Goal: Task Accomplishment & Management: Manage account settings

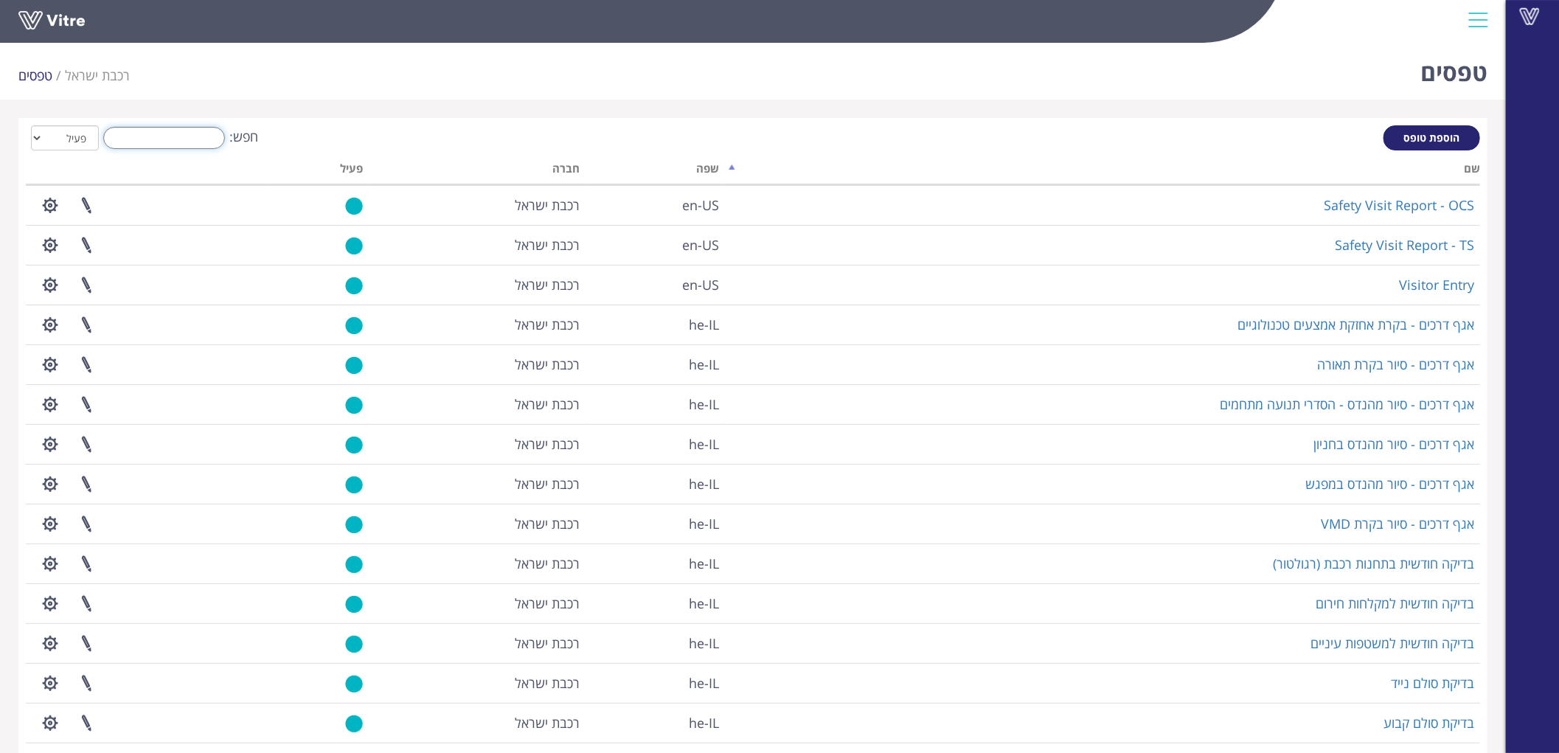
click at [195, 138] on input "חפש:" at bounding box center [164, 138] width 122 height 22
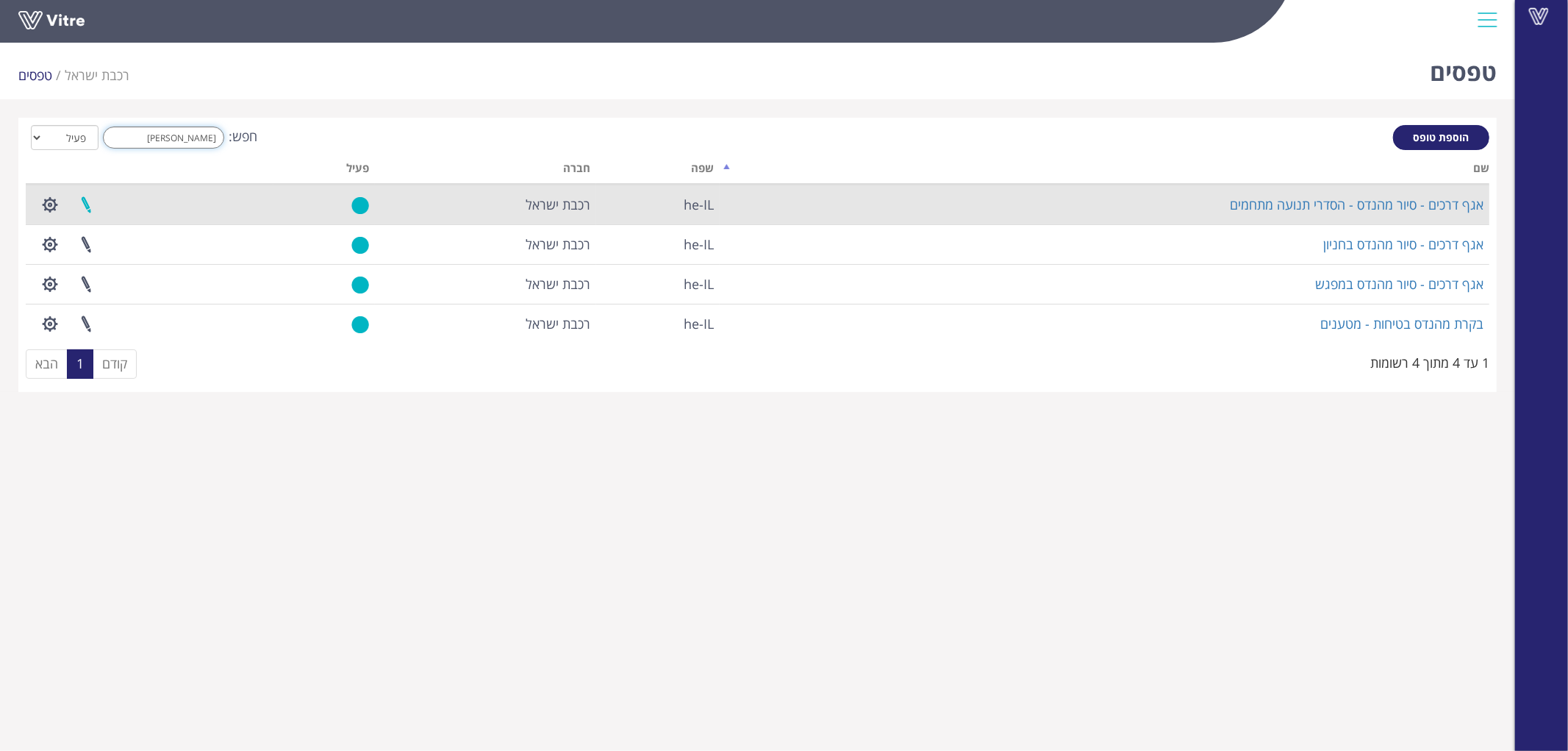
type input "[PERSON_NAME]"
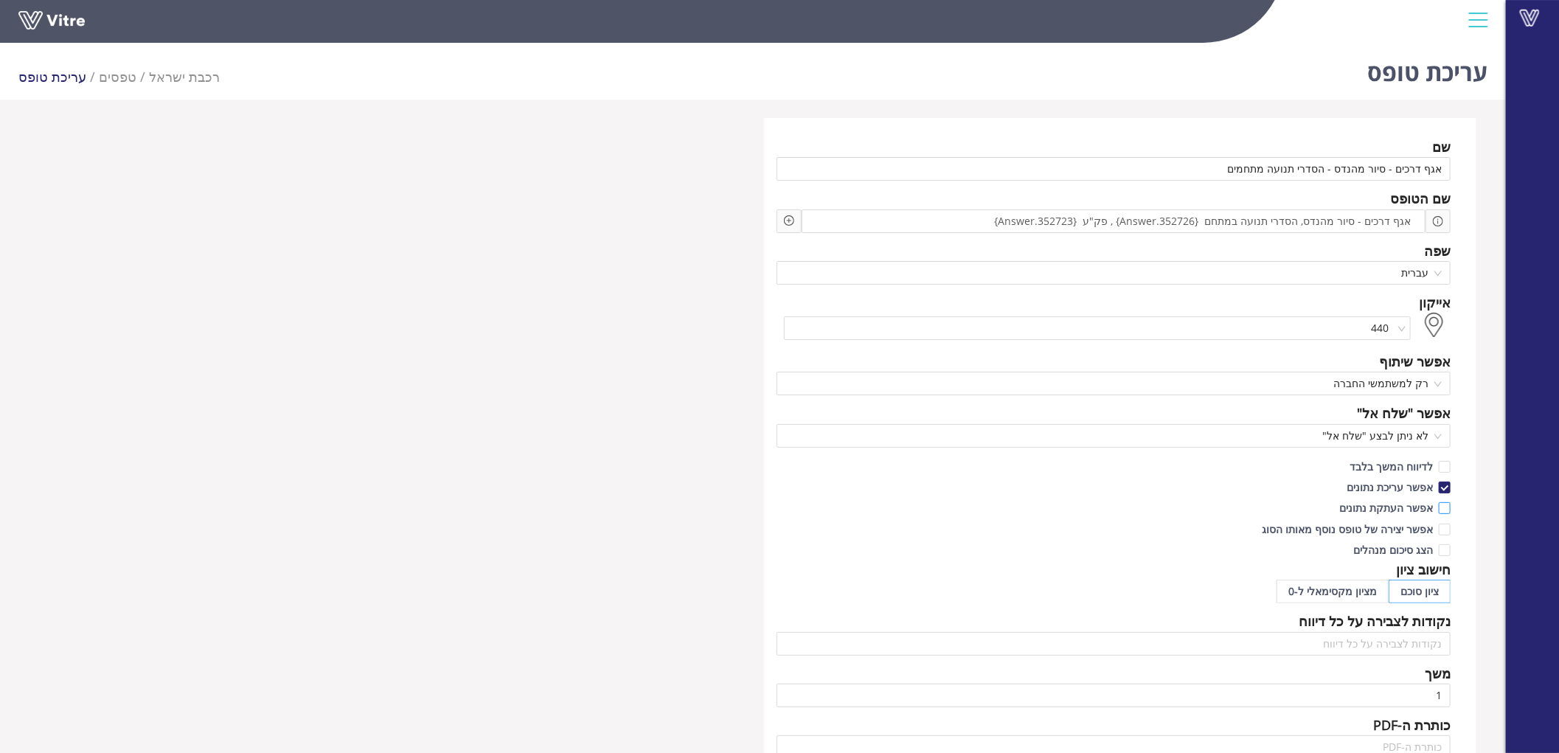
click at [1399, 506] on span "אפשר העתקת נתונים" at bounding box center [1386, 508] width 105 height 14
click at [1438, 506] on input "אפשר העתקת נתונים" at bounding box center [1444, 511] width 13 height 13
checkbox input "true"
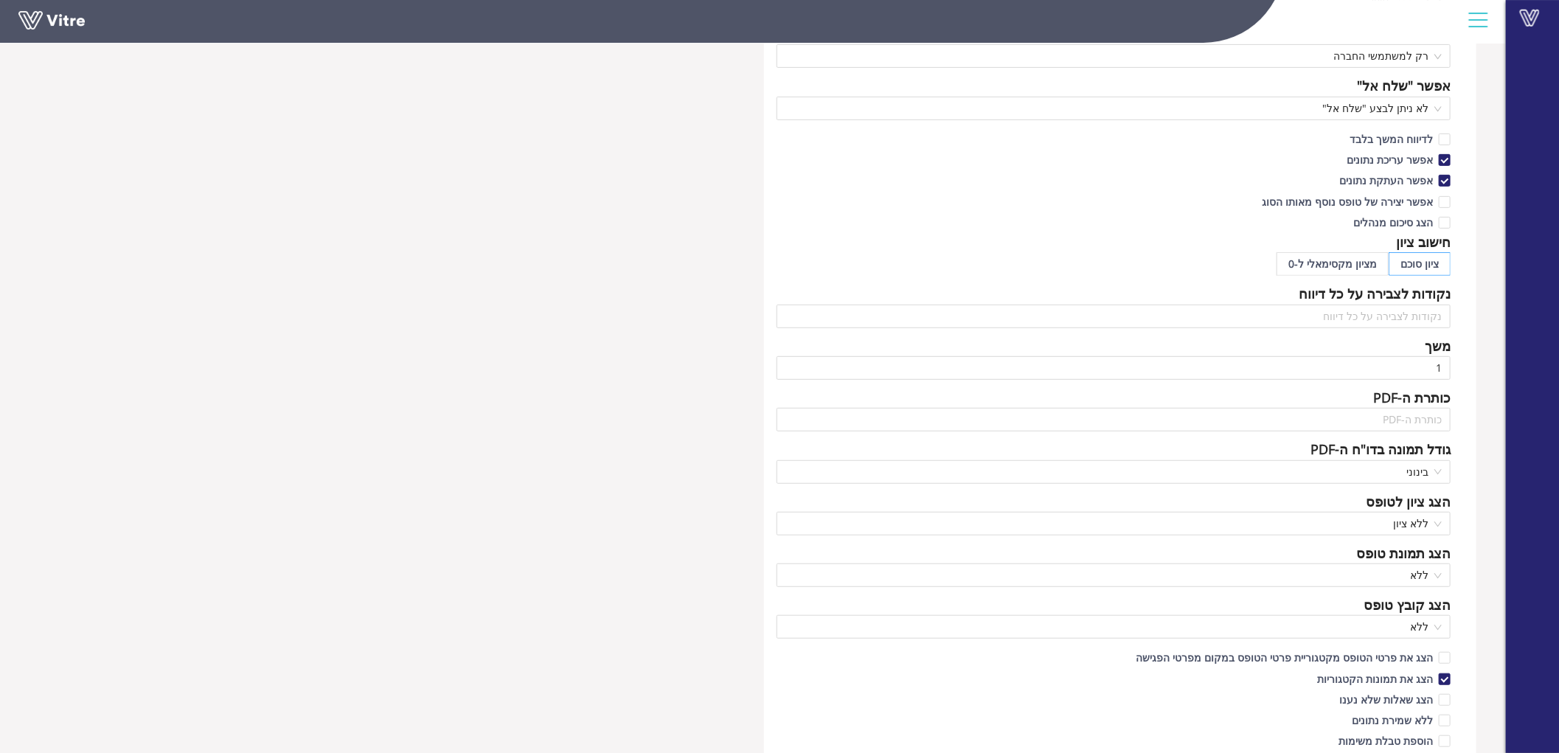
scroll to position [655, 0]
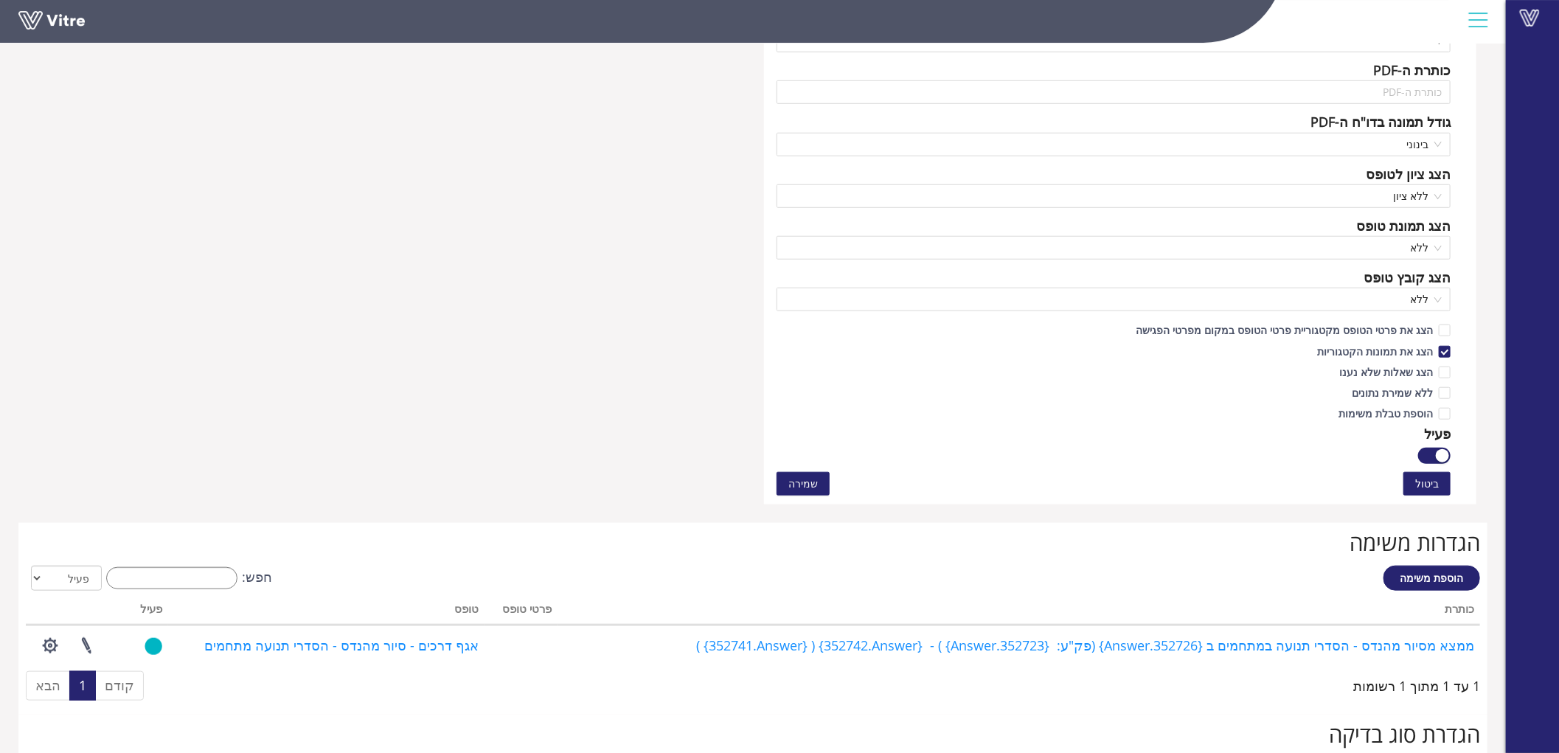
click at [797, 476] on span "שמירה" at bounding box center [804, 484] width 30 height 16
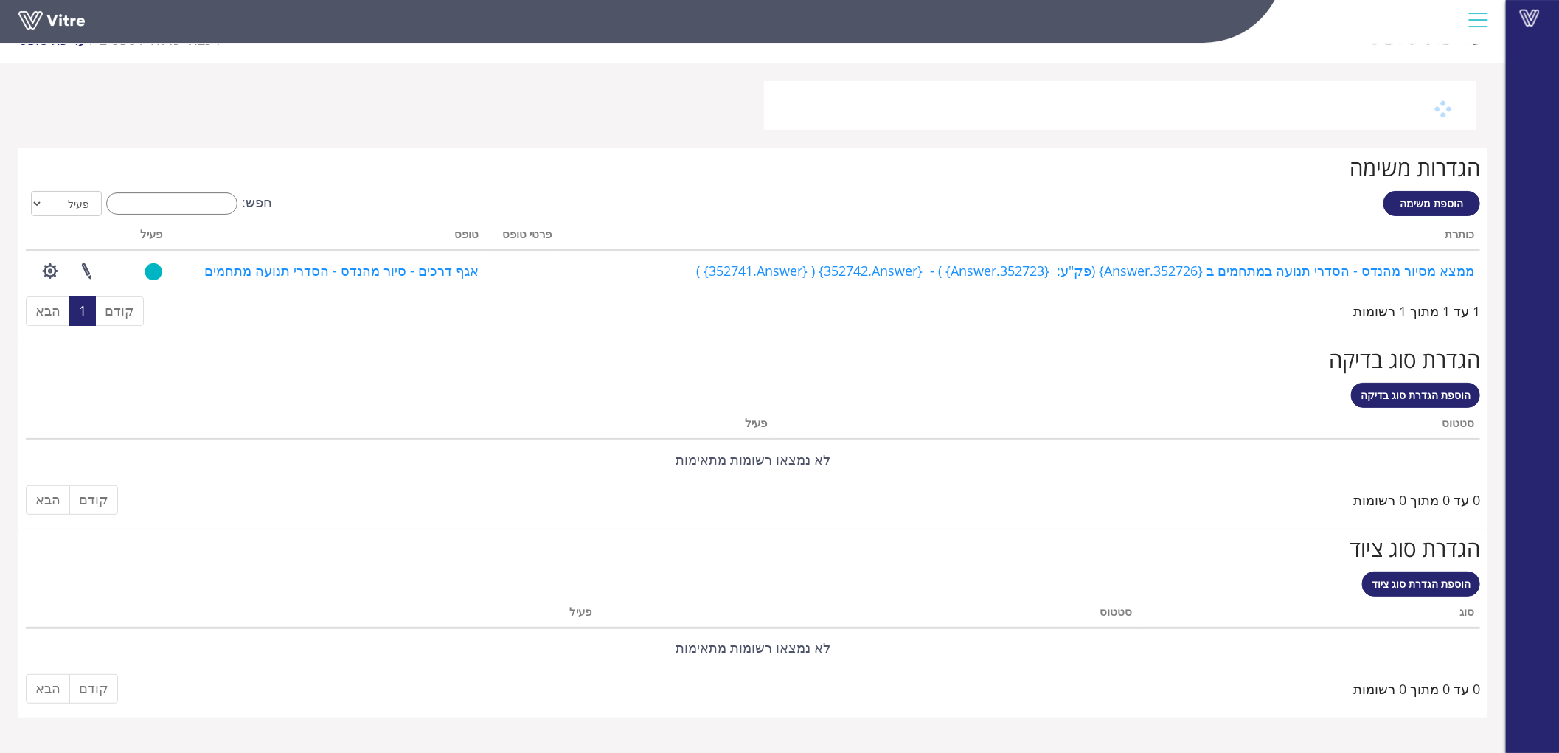
scroll to position [37, 0]
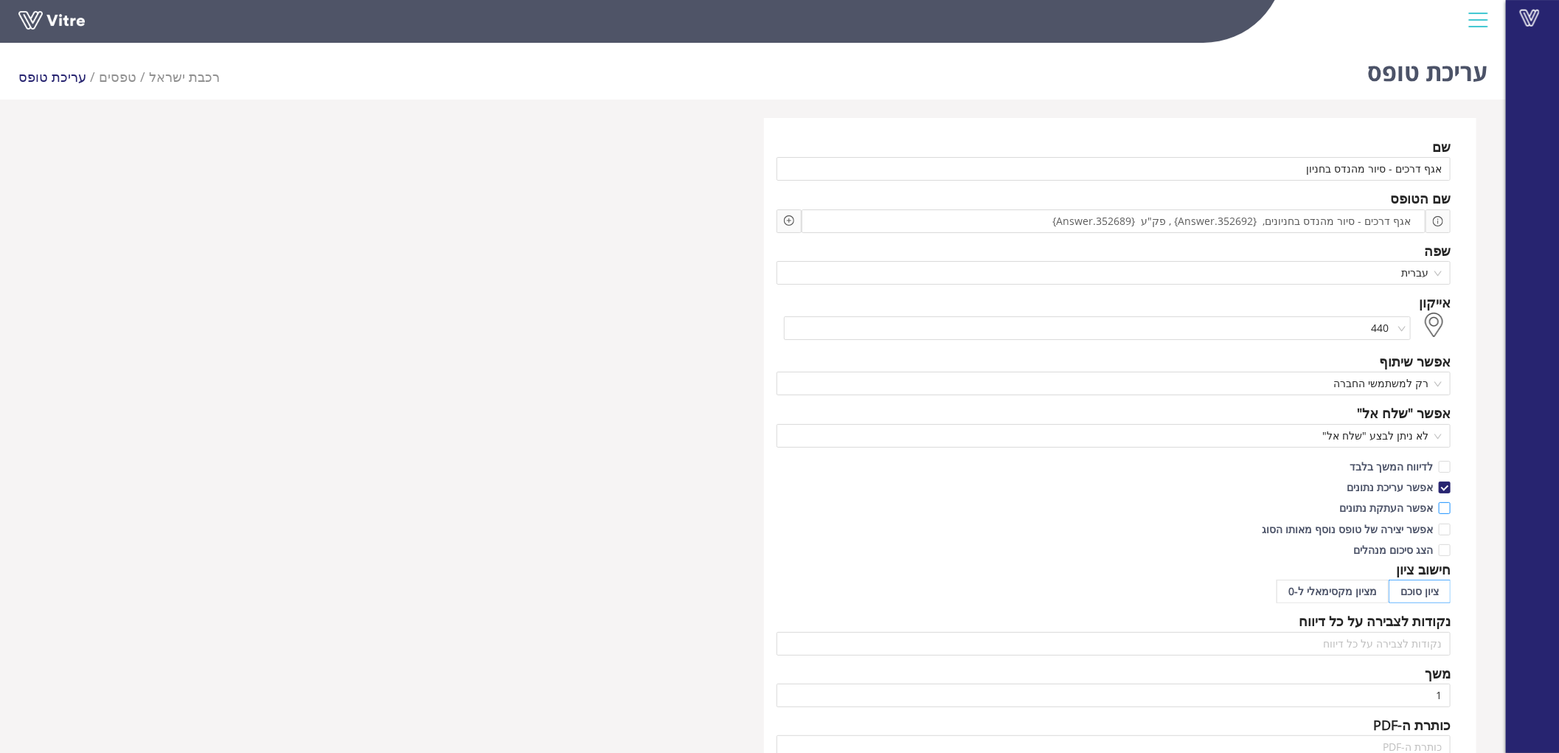
click at [1387, 505] on span "אפשר העתקת נתונים" at bounding box center [1386, 508] width 105 height 14
click at [1438, 505] on input "אפשר העתקת נתונים" at bounding box center [1444, 511] width 13 height 13
checkbox input "true"
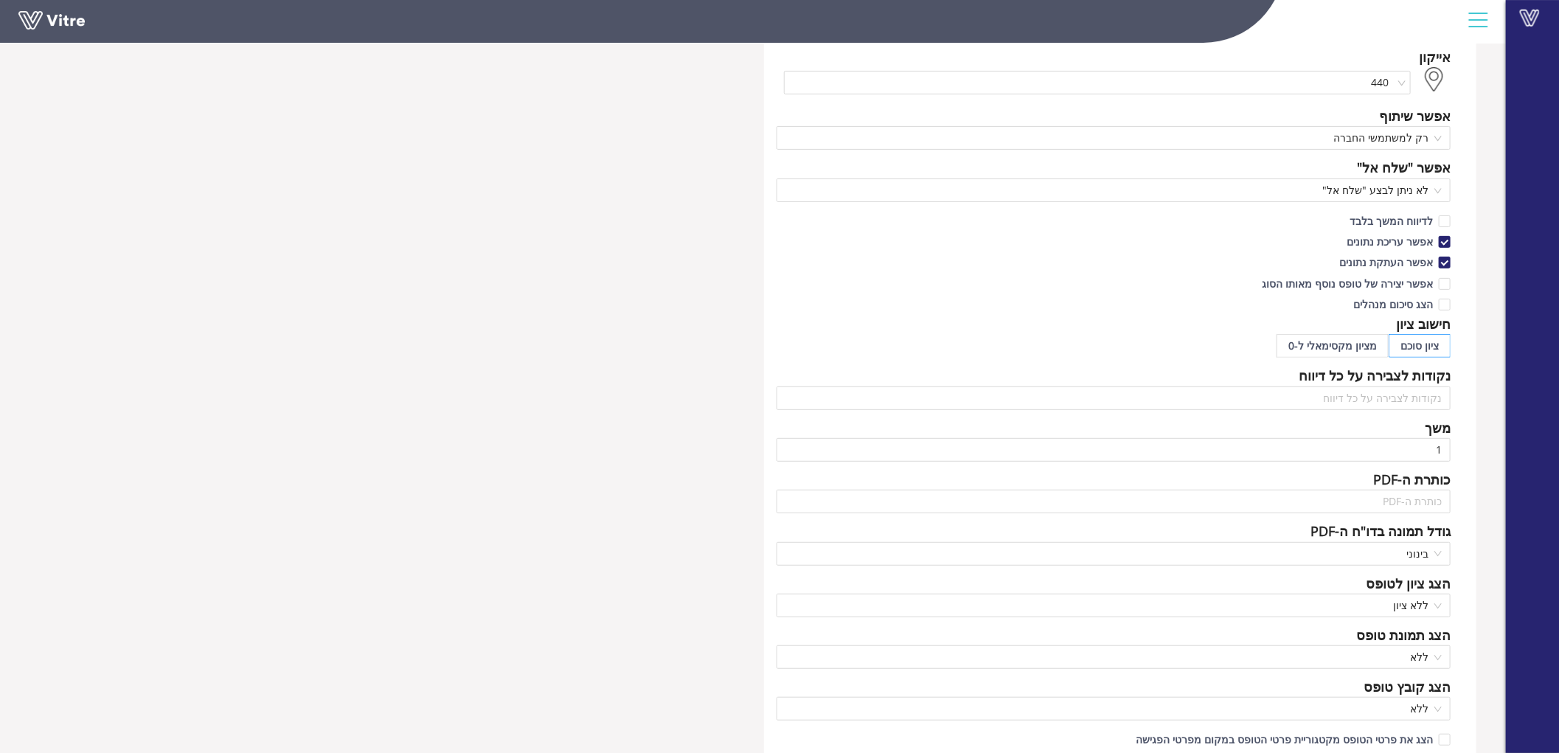
scroll to position [491, 0]
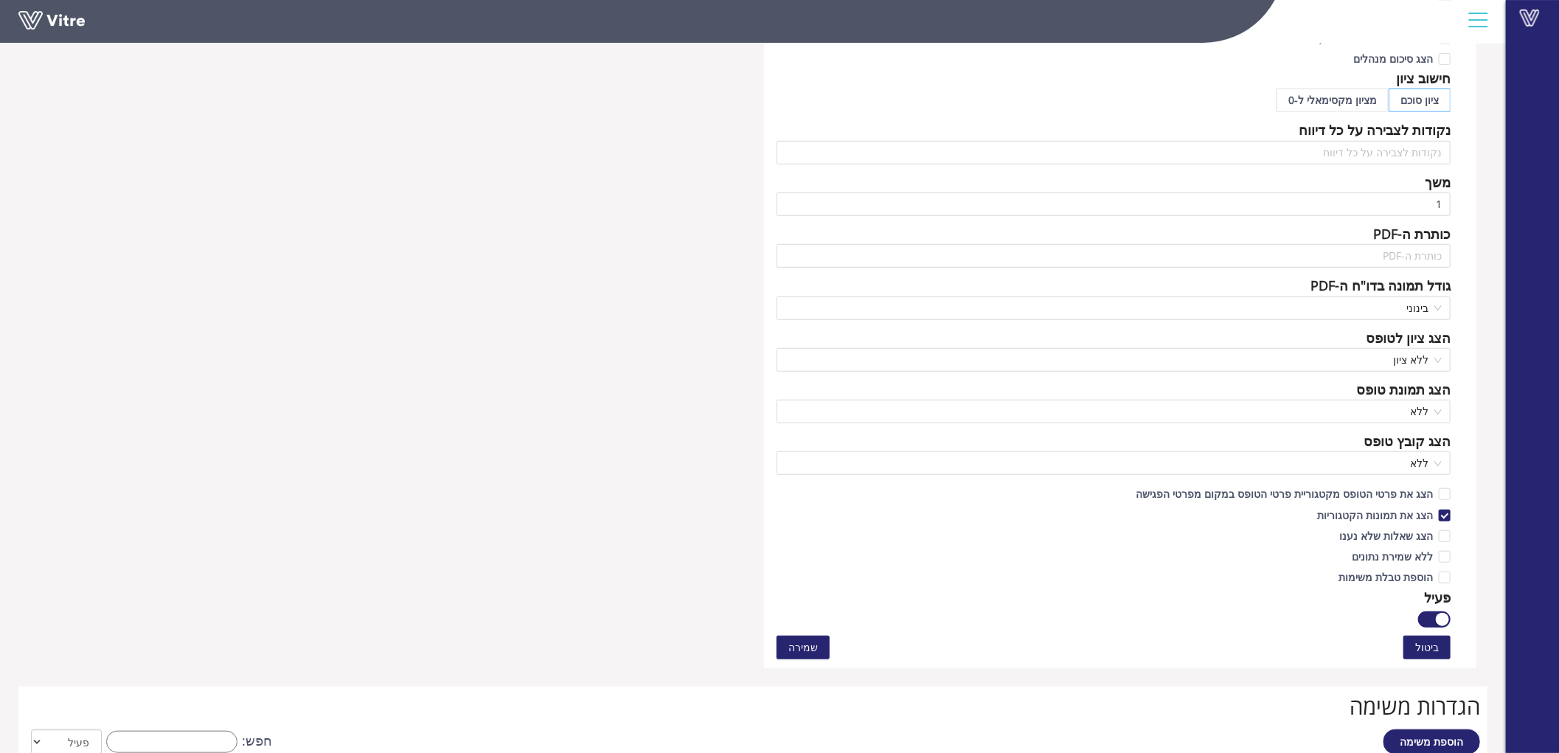
click at [801, 644] on span "שמירה" at bounding box center [804, 648] width 30 height 16
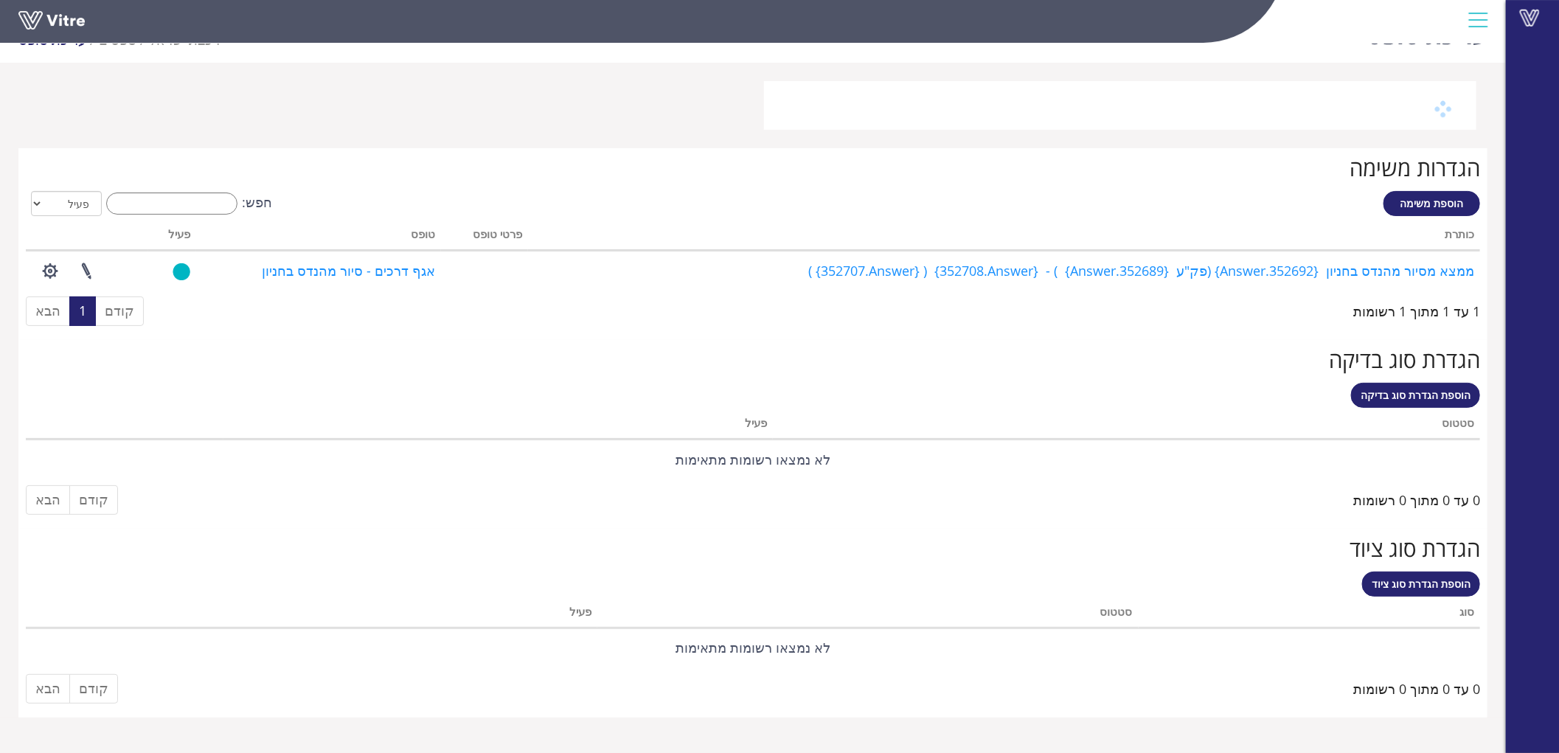
scroll to position [37, 0]
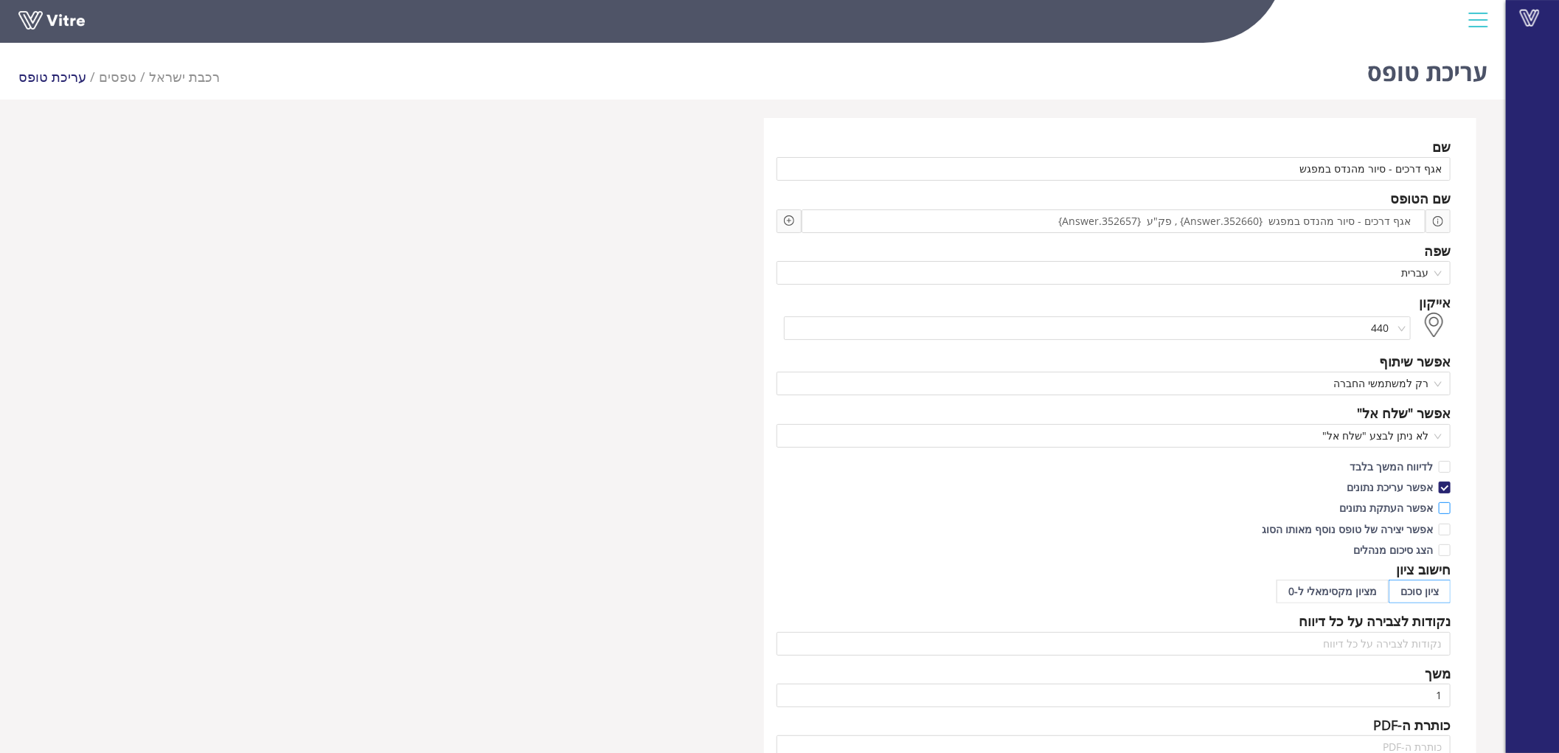
click at [1382, 510] on span "אפשר העתקת נתונים" at bounding box center [1386, 508] width 105 height 14
click at [1438, 510] on input "אפשר העתקת נתונים" at bounding box center [1444, 511] width 13 height 13
checkbox input "true"
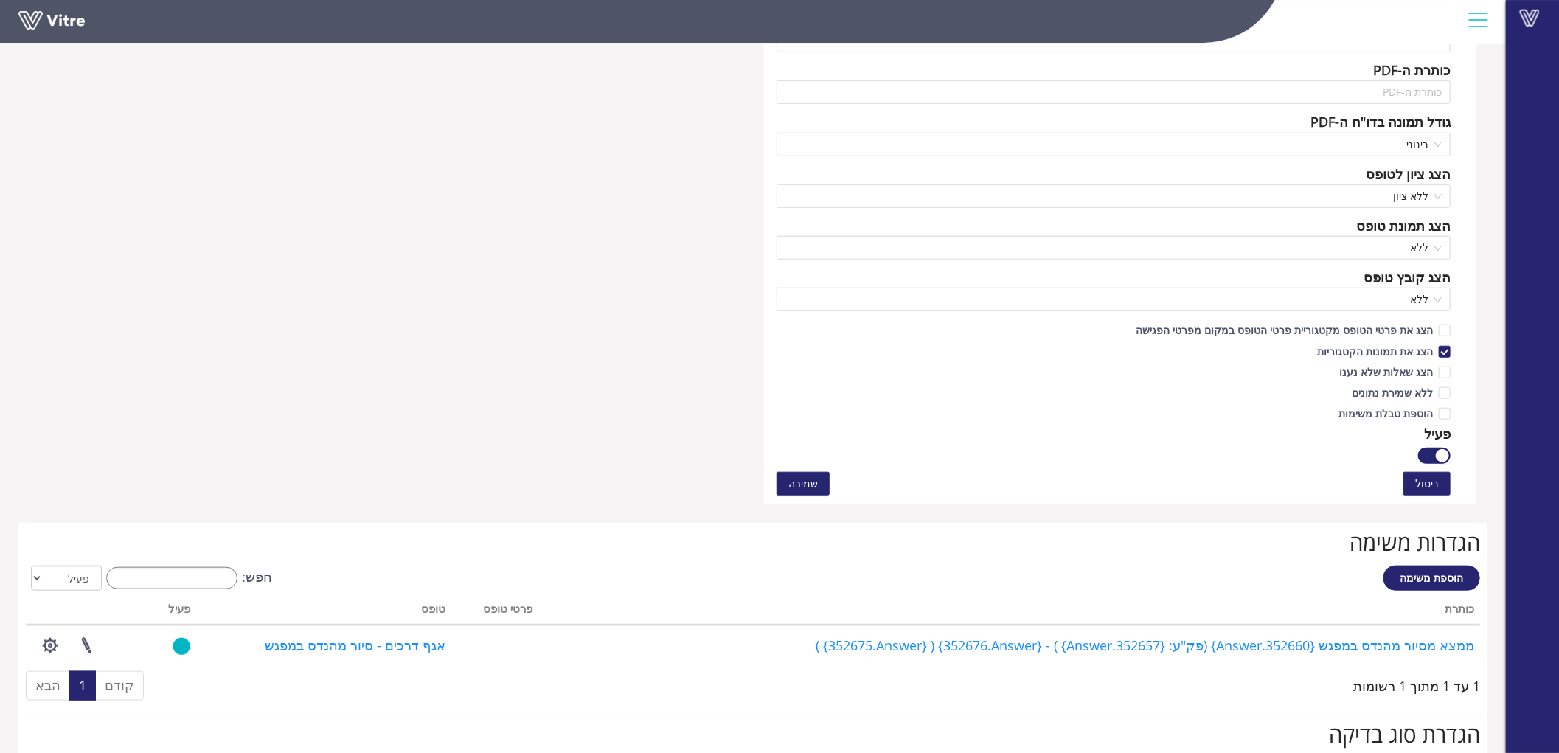
click at [810, 477] on span "שמירה" at bounding box center [804, 484] width 30 height 16
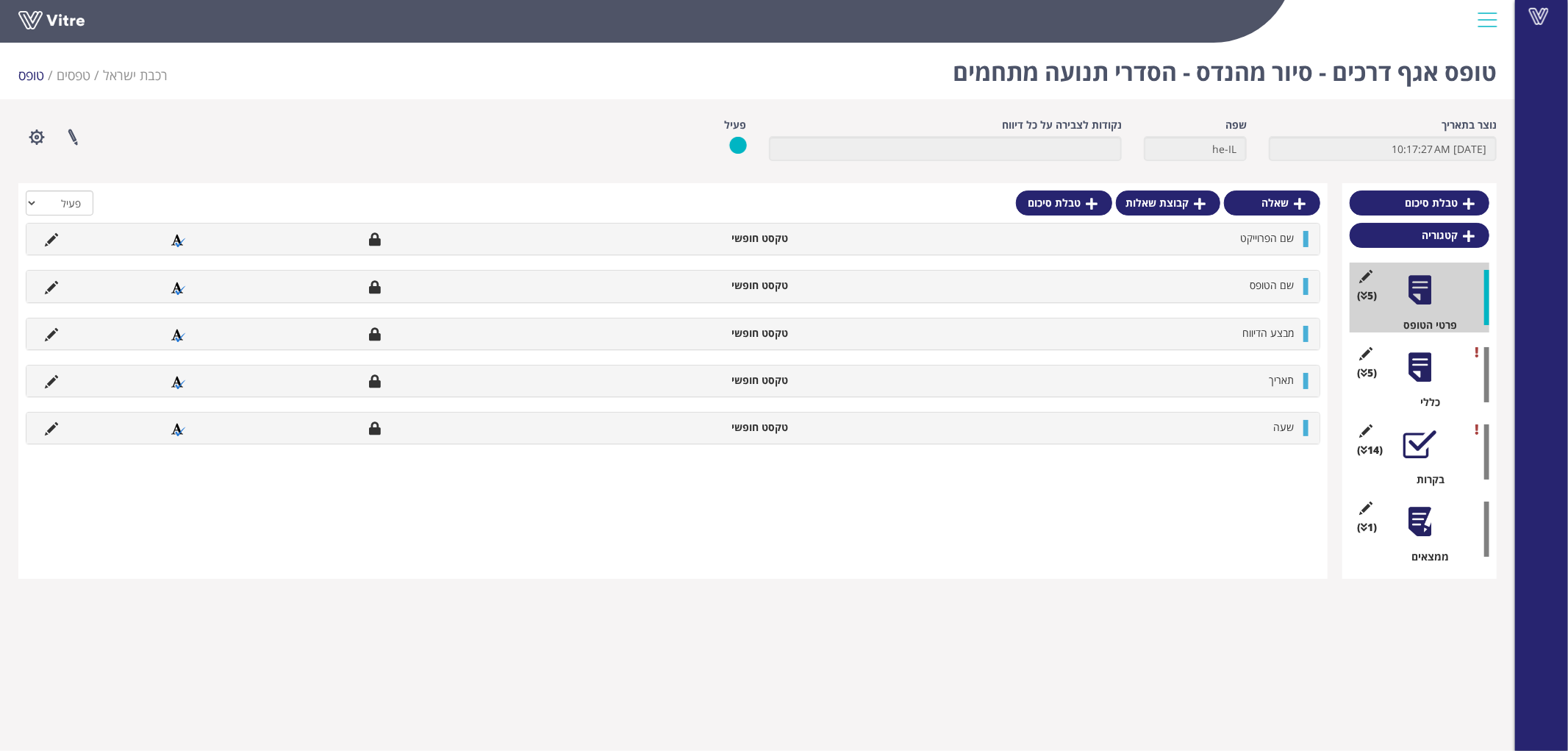
click at [505, 67] on div "טופס אגף דרכים - סיור מהנדס - הסדרי תנועה מתחמים רכבת [PERSON_NAME] טפסים טופס" at bounding box center [758, 68] width 1515 height 63
